Goal: Information Seeking & Learning: Understand process/instructions

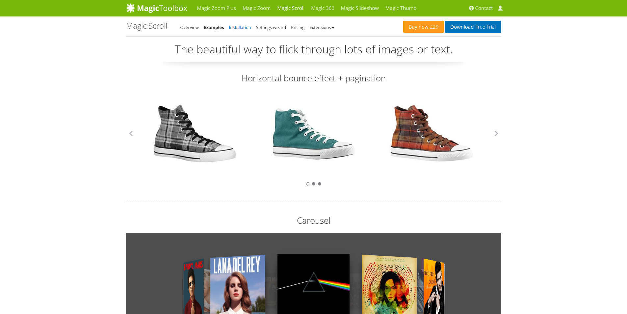
click at [240, 30] on link "Installation" at bounding box center [240, 27] width 22 height 6
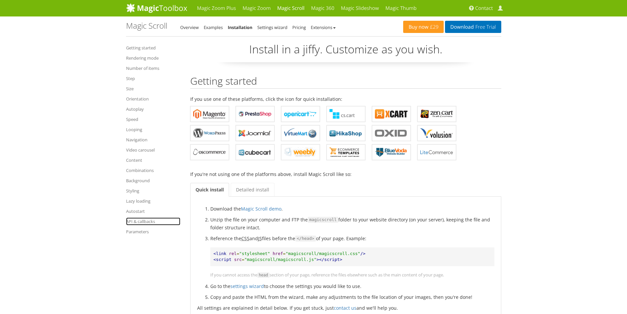
click at [143, 219] on link "API & callbacks" at bounding box center [153, 221] width 54 height 8
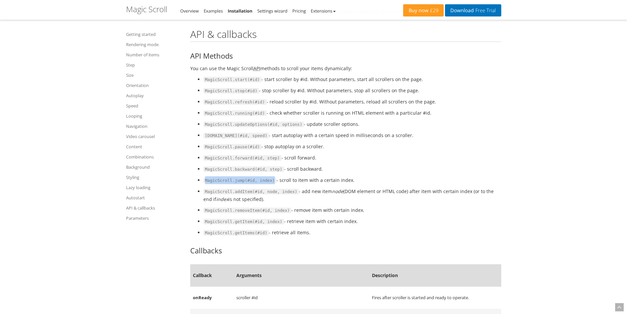
drag, startPoint x: 269, startPoint y: 180, endPoint x: 200, endPoint y: 180, distance: 68.5
click at [200, 180] on ul "MagicScroll.start(#id) - start scroller by #id. Without parameters, start all s…" at bounding box center [345, 155] width 311 height 161
copy code "MagicScroll.jump(#id, index)"
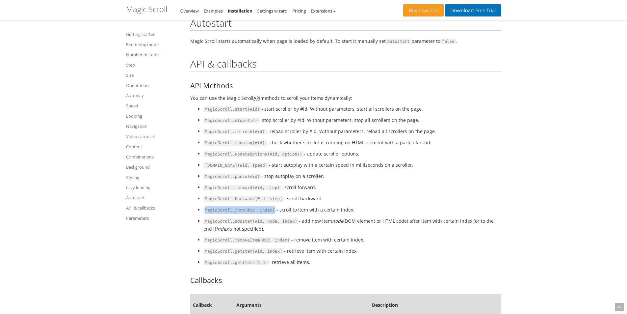
scroll to position [4729, 0]
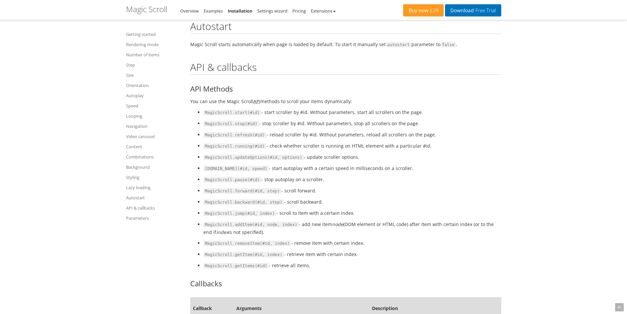
click at [442, 125] on li "MagicScroll.stop(#id) - stop scroller by #id. Without parameters, stop all scro…" at bounding box center [353, 124] width 298 height 8
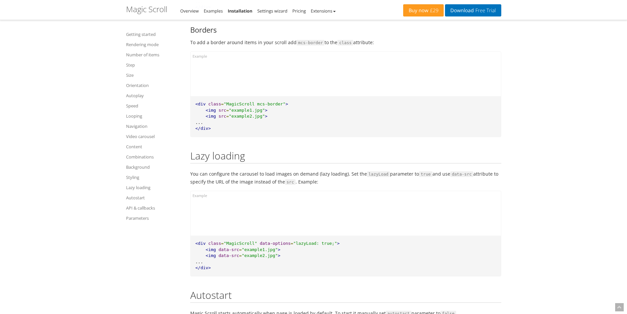
scroll to position [4433, 0]
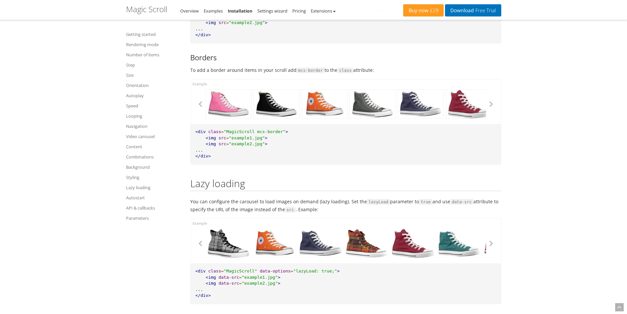
click at [142, 183] on ul "Getting started Rendering mode Number of items Step Size Orientation Autoplay S…" at bounding box center [154, 126] width 56 height 196
click at [141, 187] on link "Lazy loading" at bounding box center [154, 187] width 56 height 8
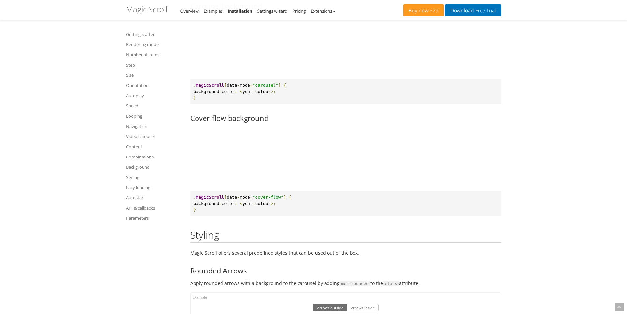
scroll to position [4055, 0]
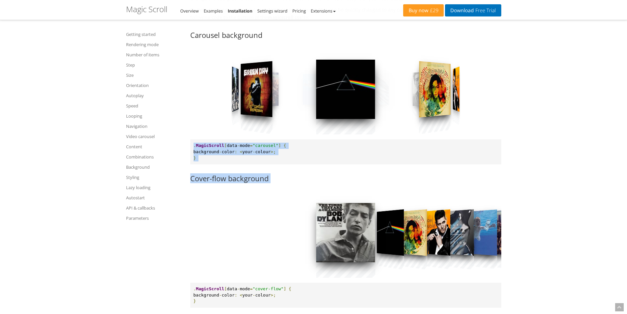
drag, startPoint x: 626, startPoint y: 204, endPoint x: 620, endPoint y: 104, distance: 100.3
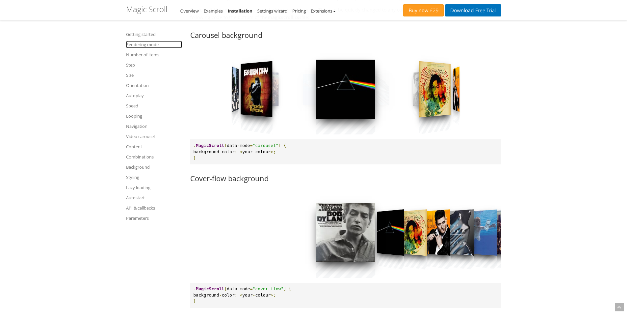
click at [150, 46] on link "Rendering mode" at bounding box center [154, 45] width 56 height 8
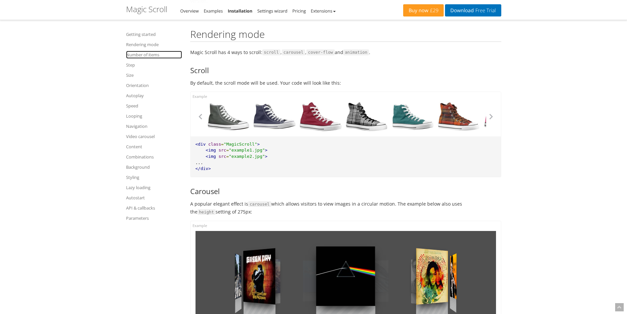
click at [144, 58] on link "Number of items" at bounding box center [154, 55] width 56 height 8
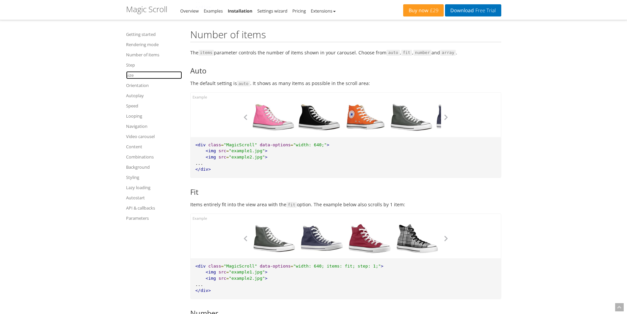
click at [139, 77] on link "Size" at bounding box center [154, 75] width 56 height 8
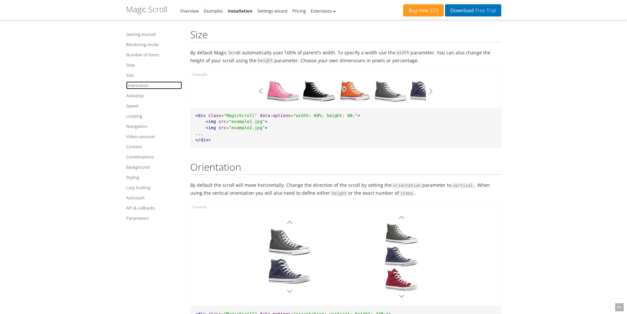
click at [136, 84] on link "Orientation" at bounding box center [154, 85] width 56 height 8
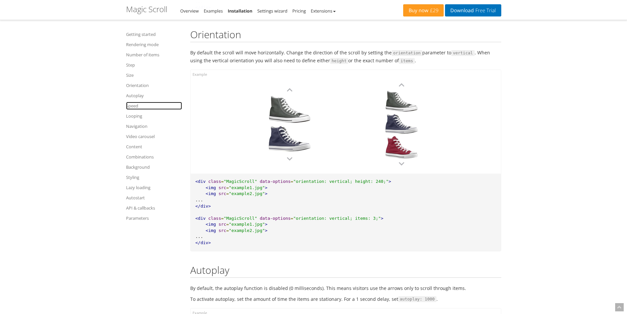
click at [136, 103] on link "Speed" at bounding box center [154, 106] width 56 height 8
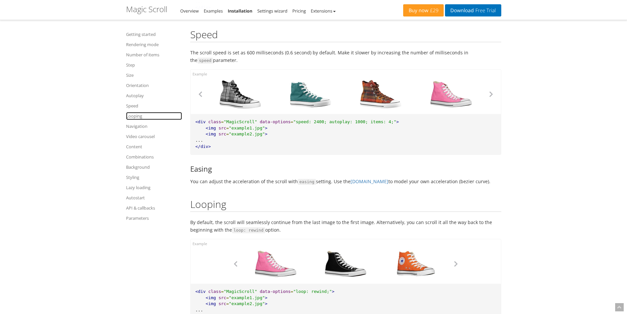
click at [134, 116] on link "Looping" at bounding box center [154, 116] width 56 height 8
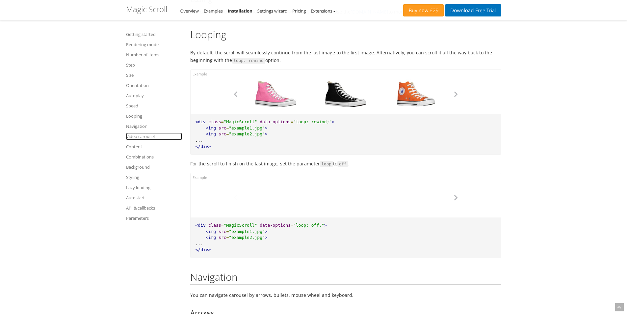
click at [138, 133] on link "Video carousel" at bounding box center [154, 136] width 56 height 8
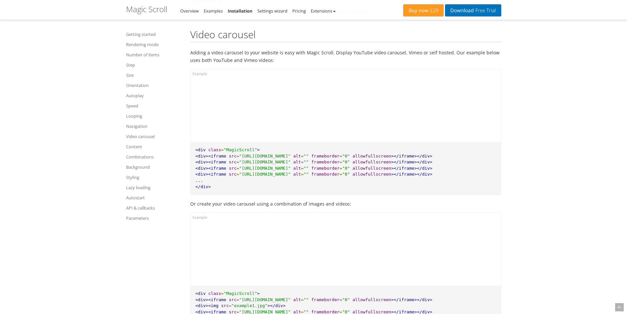
click at [137, 182] on ul "Getting started Rendering mode Number of items Step Size Orientation Autoplay S…" at bounding box center [154, 126] width 56 height 196
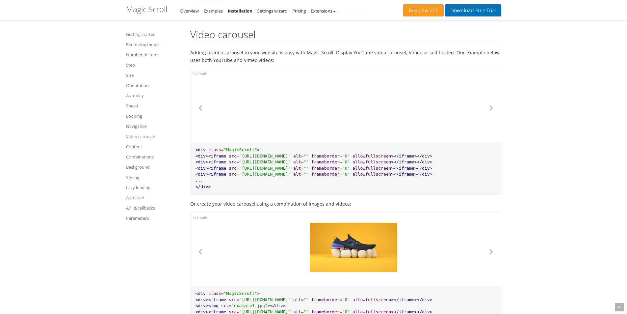
click at [137, 222] on ul "Getting started Rendering mode Number of items Step Size Orientation Autoplay S…" at bounding box center [154, 126] width 56 height 196
click at [137, 220] on link "Parameters" at bounding box center [154, 218] width 56 height 8
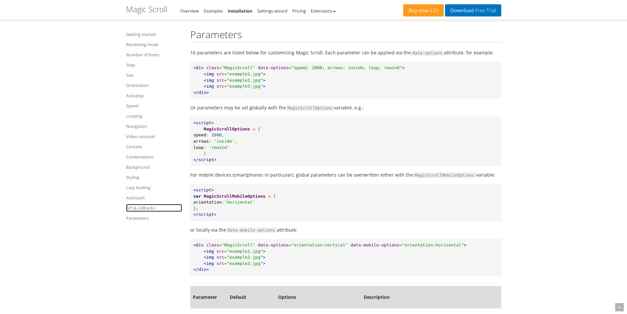
click at [141, 207] on link "API & callbacks" at bounding box center [154, 208] width 56 height 8
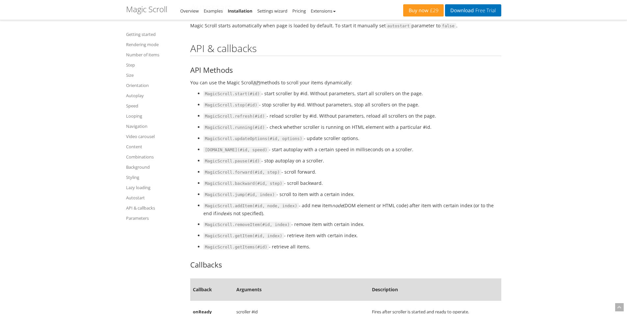
scroll to position [4838, 0]
